Goal: Task Accomplishment & Management: Manage account settings

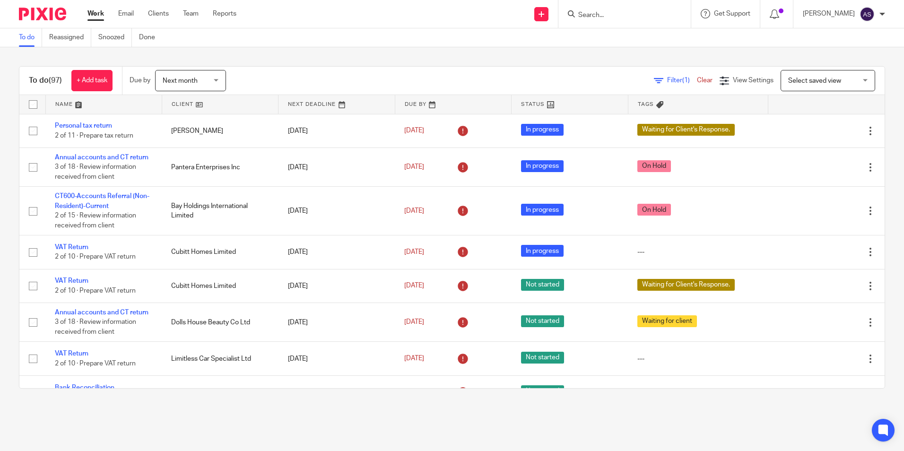
click at [588, 17] on input "Search" at bounding box center [619, 15] width 85 height 9
type input "Chalet"
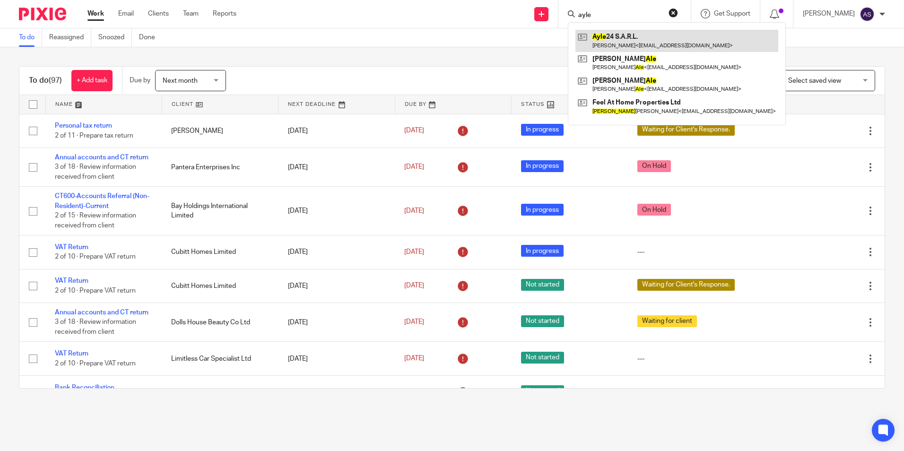
type input "ayle"
click at [643, 41] on link at bounding box center [676, 41] width 203 height 22
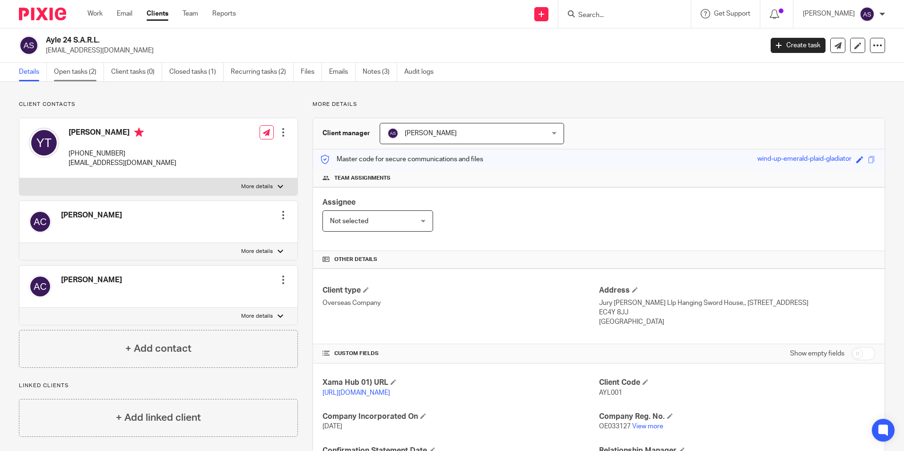
click at [87, 78] on link "Open tasks (2)" at bounding box center [79, 72] width 50 height 18
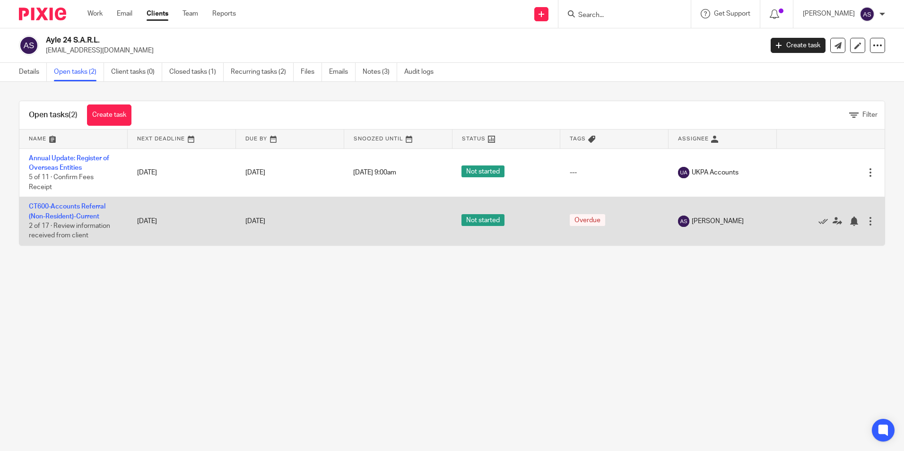
click at [68, 212] on td "CT600-Accounts Referral (Non-Resident)-Current 2 of 17 · Review information rec…" at bounding box center [73, 221] width 108 height 48
click at [73, 209] on link "CT600-Accounts Referral (Non-Resident)-Current" at bounding box center [67, 211] width 77 height 16
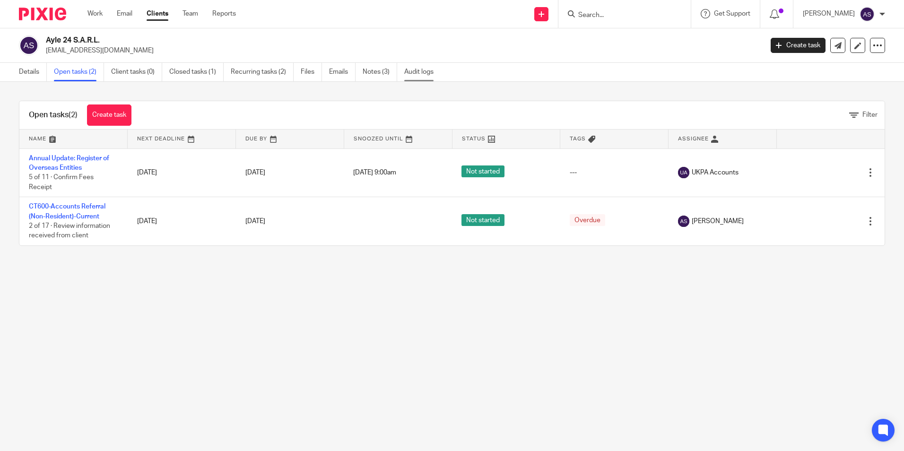
click at [427, 72] on link "Audit logs" at bounding box center [422, 72] width 36 height 18
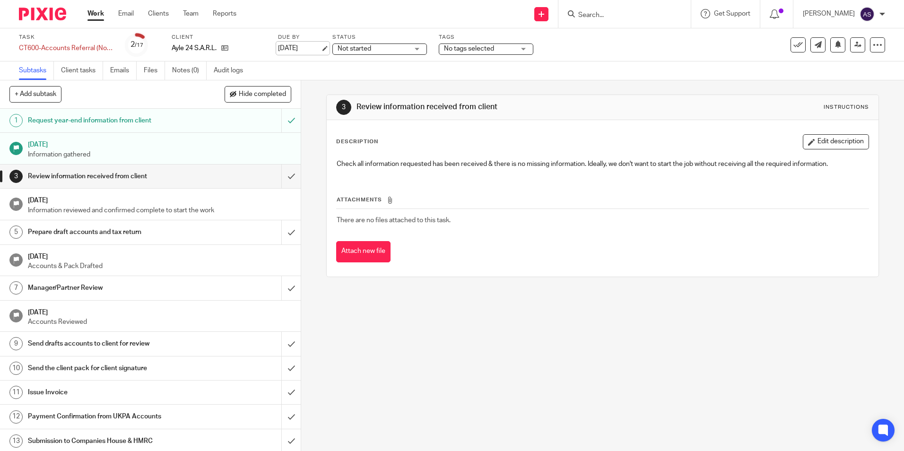
click at [309, 52] on link "4 Jan 2026" at bounding box center [299, 48] width 43 height 10
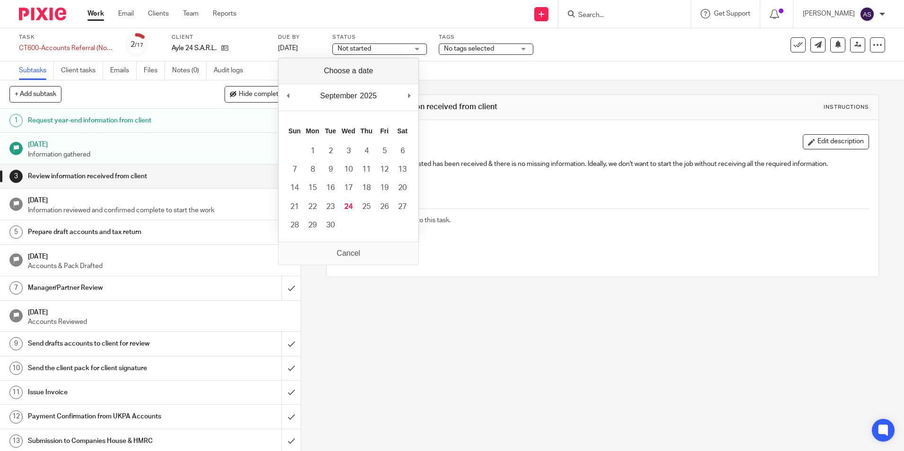
click at [291, 106] on div "September January February March April May June July August September October N…" at bounding box center [348, 97] width 140 height 27
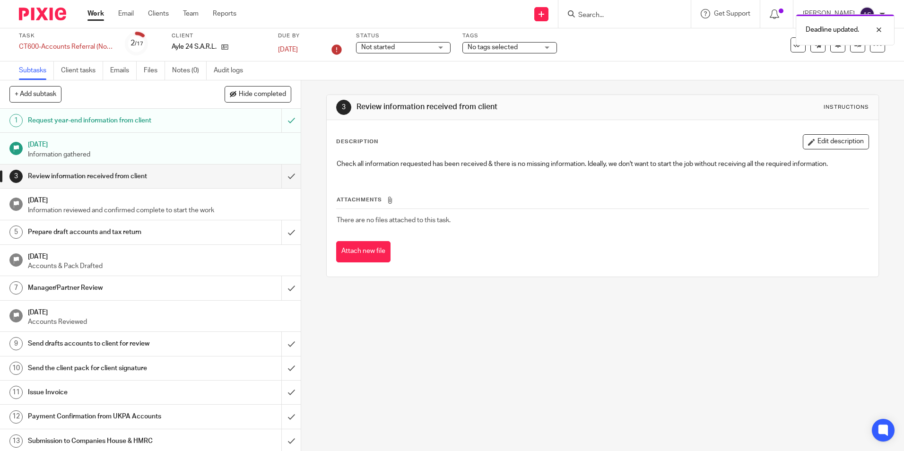
click at [426, 354] on div "3 Review information received from client Instructions Description Edit descrip…" at bounding box center [602, 265] width 603 height 371
click at [854, 44] on icon at bounding box center [857, 44] width 7 height 7
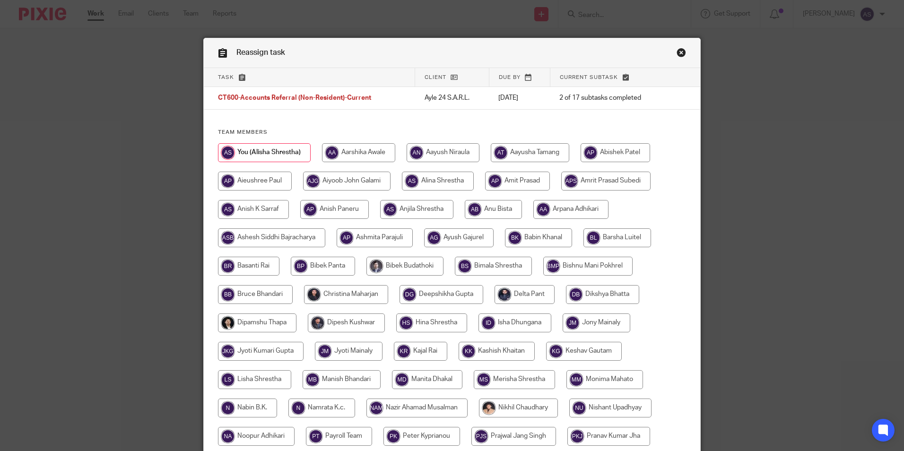
scroll to position [281, 0]
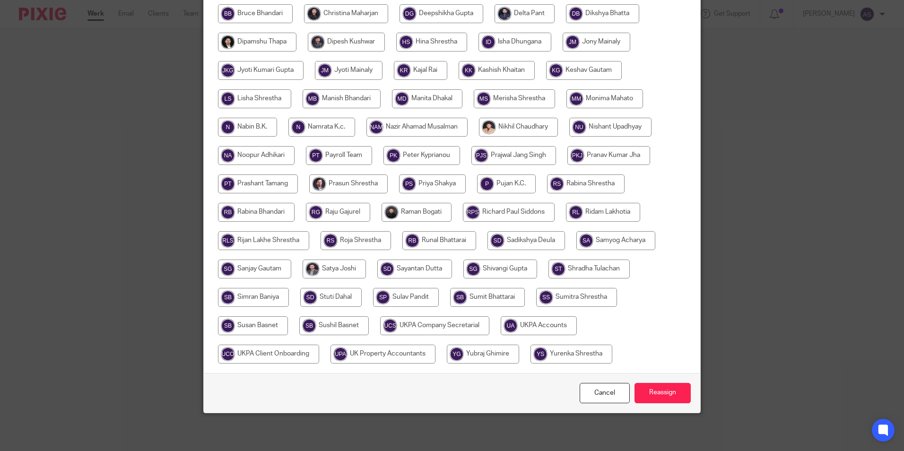
click at [539, 327] on input "radio" at bounding box center [539, 325] width 76 height 19
radio input "true"
click at [654, 399] on input "Reassign" at bounding box center [663, 393] width 56 height 20
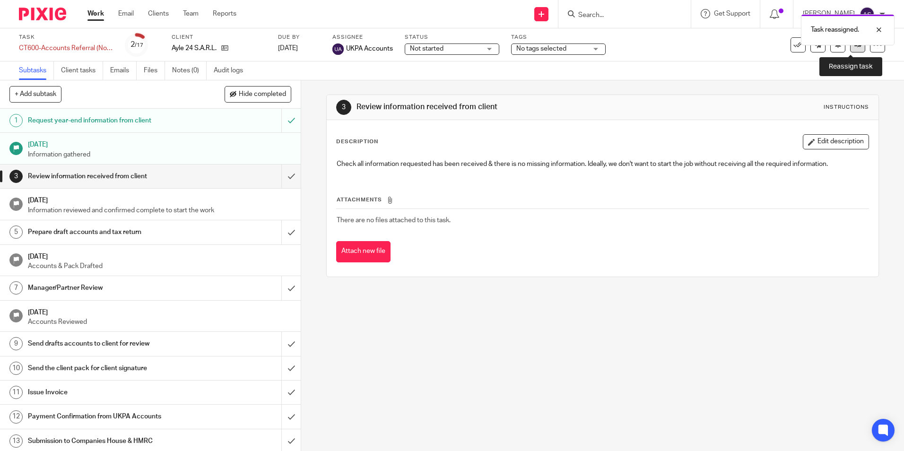
click at [850, 48] on link at bounding box center [857, 44] width 15 height 15
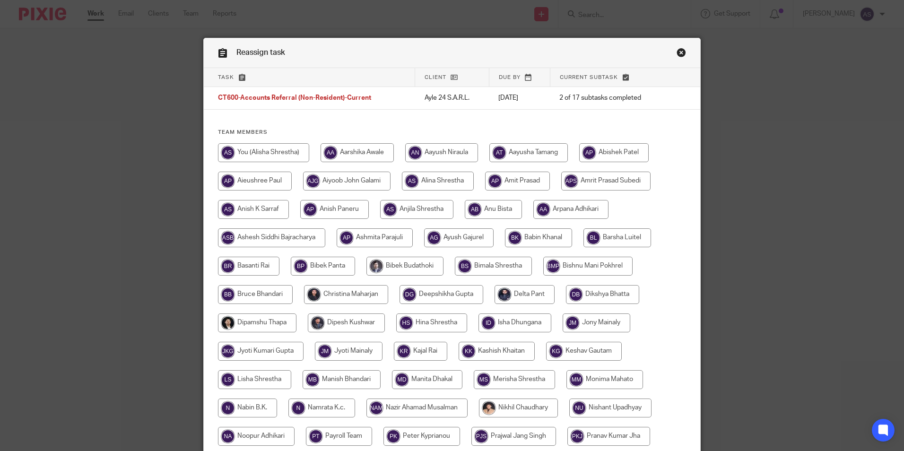
click at [273, 326] on input "radio" at bounding box center [257, 322] width 78 height 19
radio input "true"
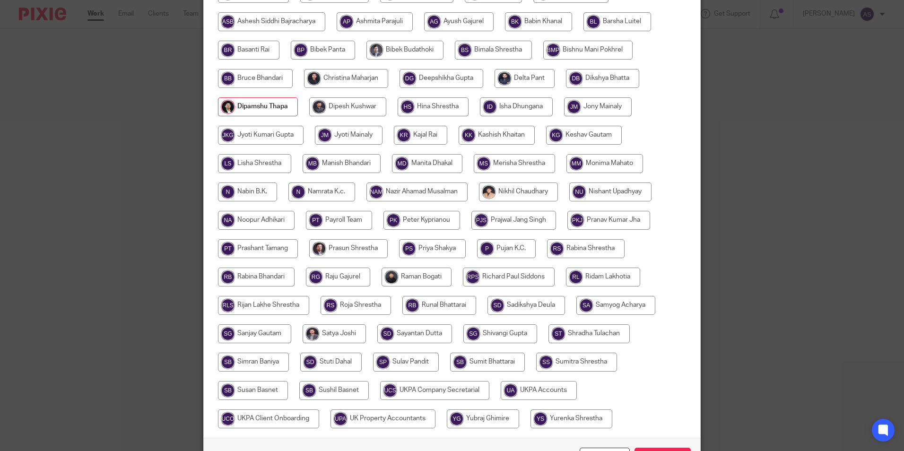
scroll to position [281, 0]
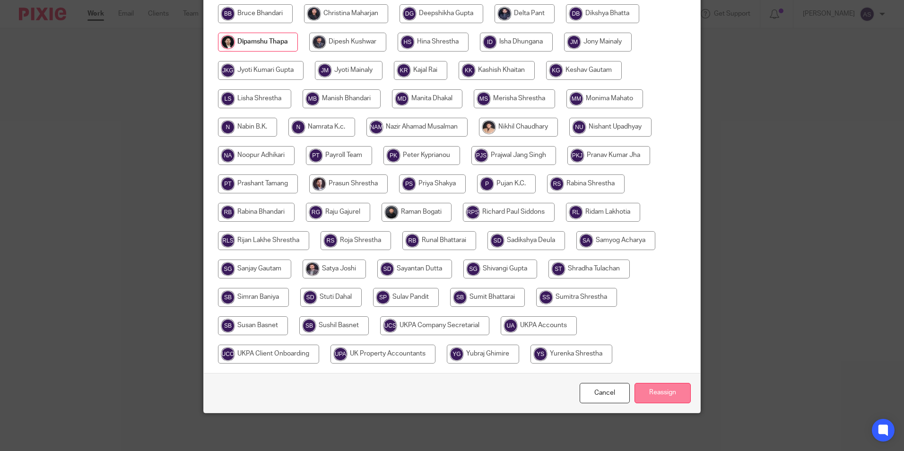
click at [659, 396] on input "Reassign" at bounding box center [663, 393] width 56 height 20
